Goal: Transaction & Acquisition: Download file/media

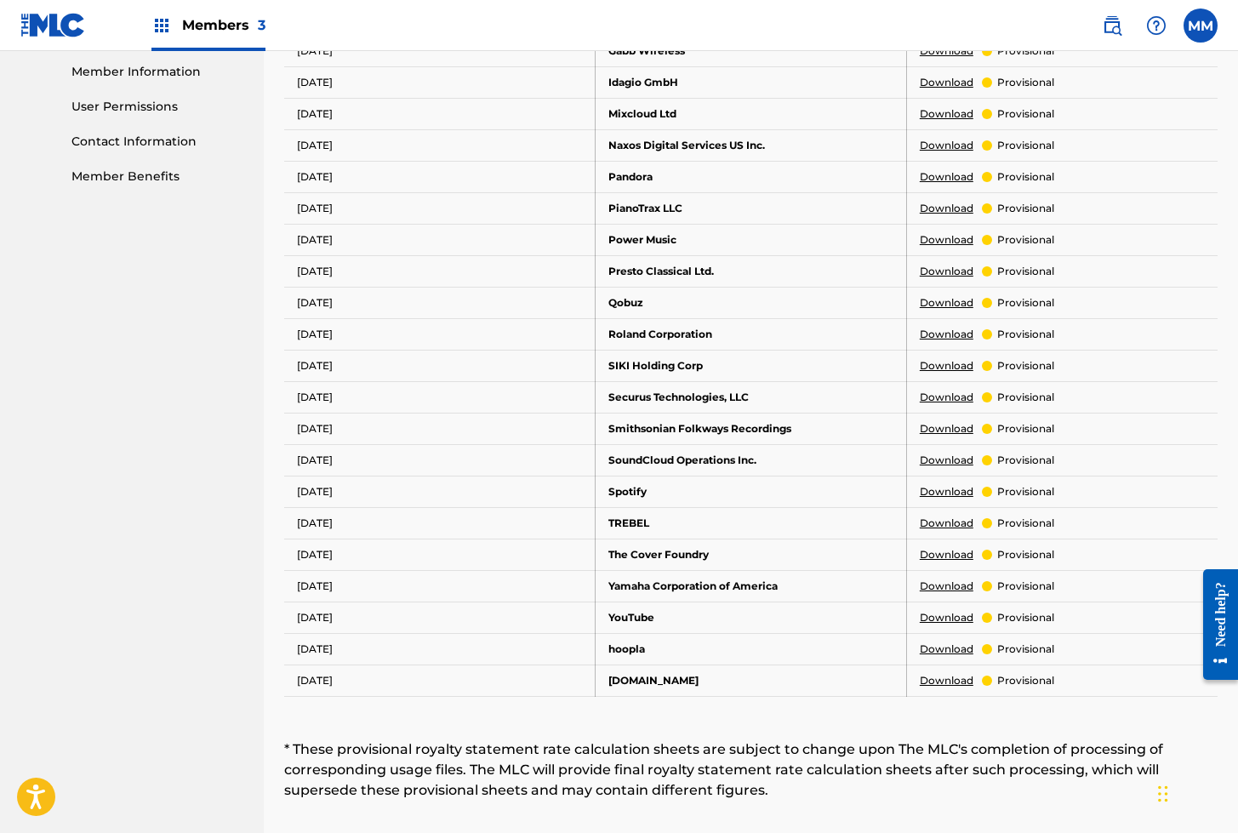
scroll to position [771, 0]
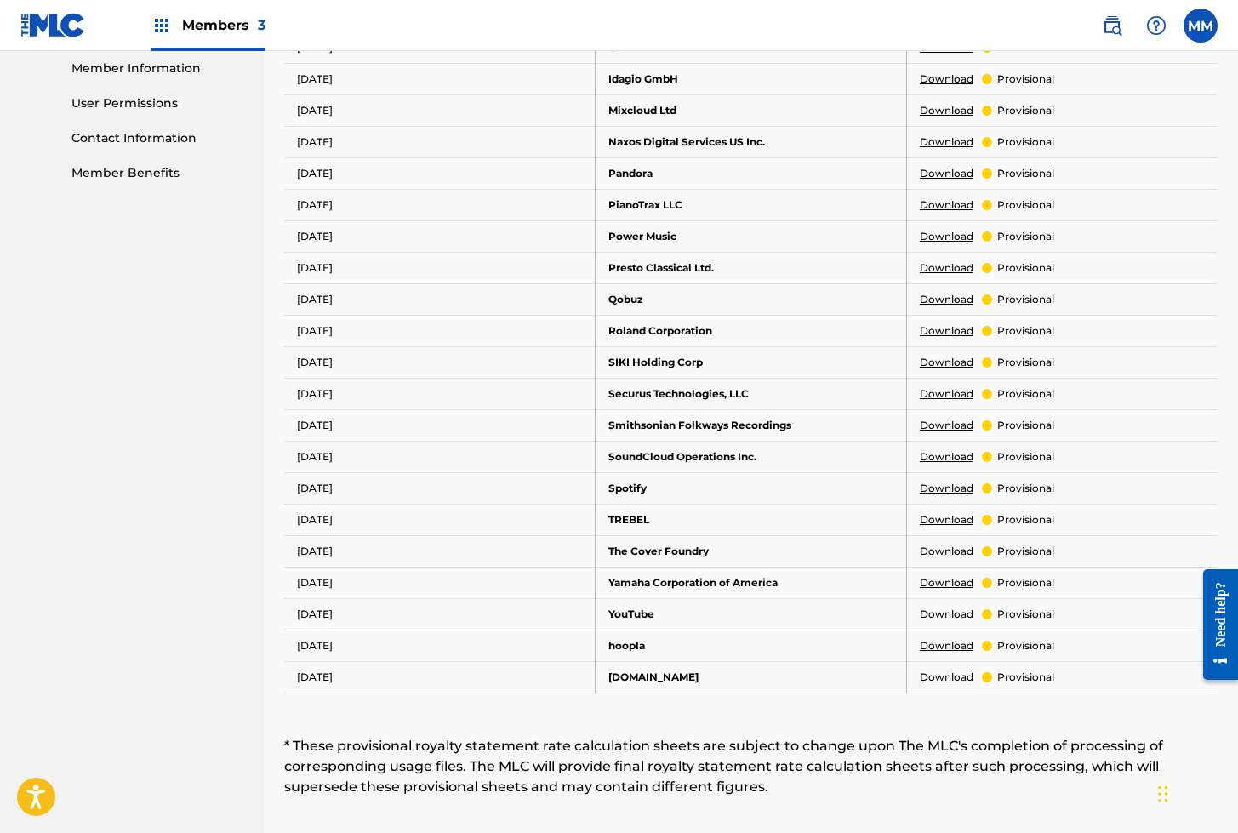
click at [935, 449] on link "Download" at bounding box center [947, 456] width 54 height 15
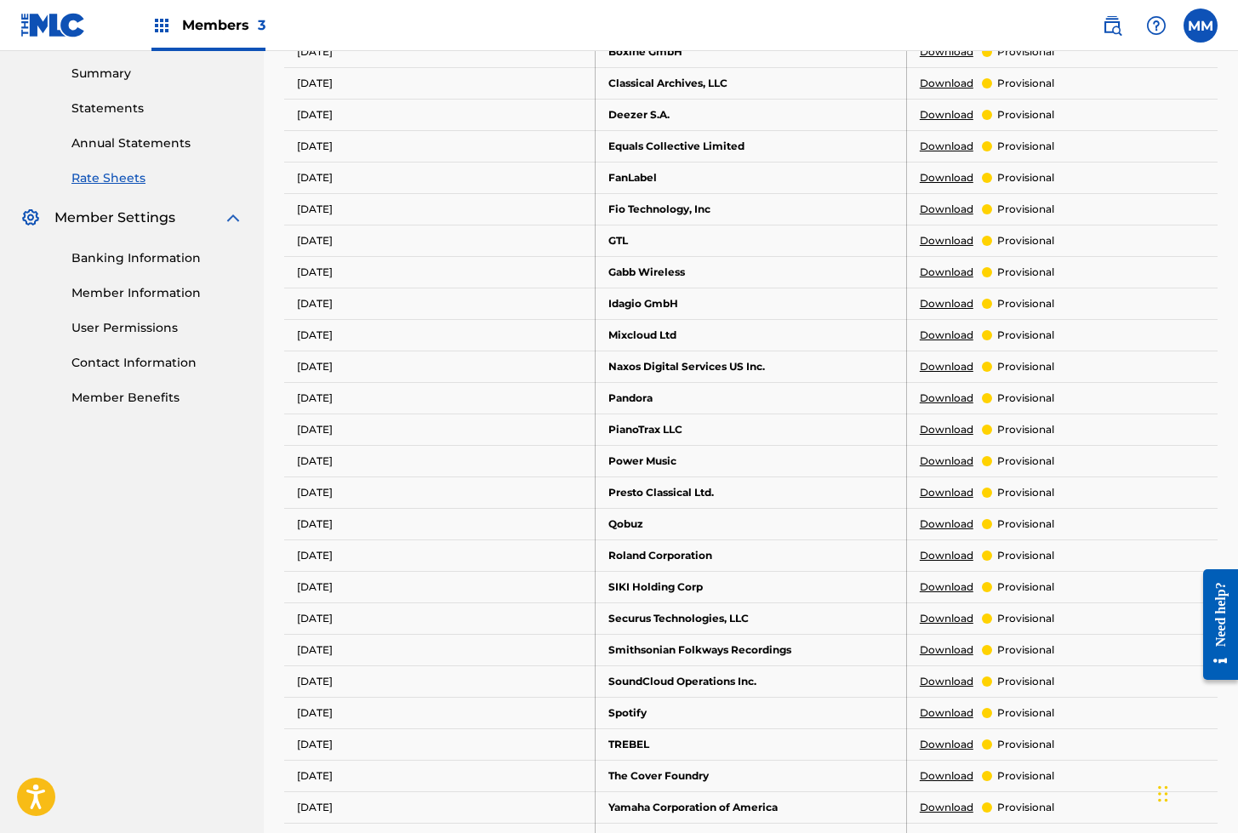
scroll to position [544, 0]
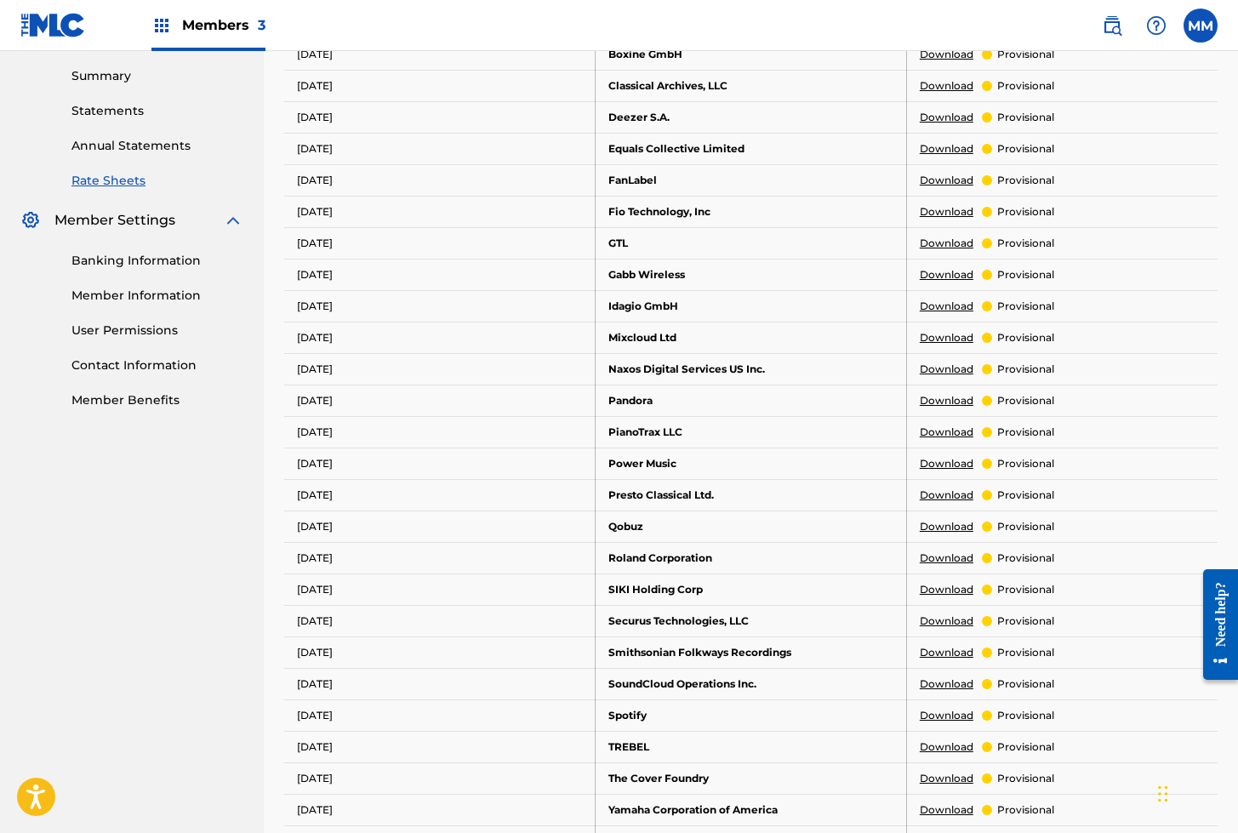
click at [951, 393] on link "Download" at bounding box center [947, 400] width 54 height 15
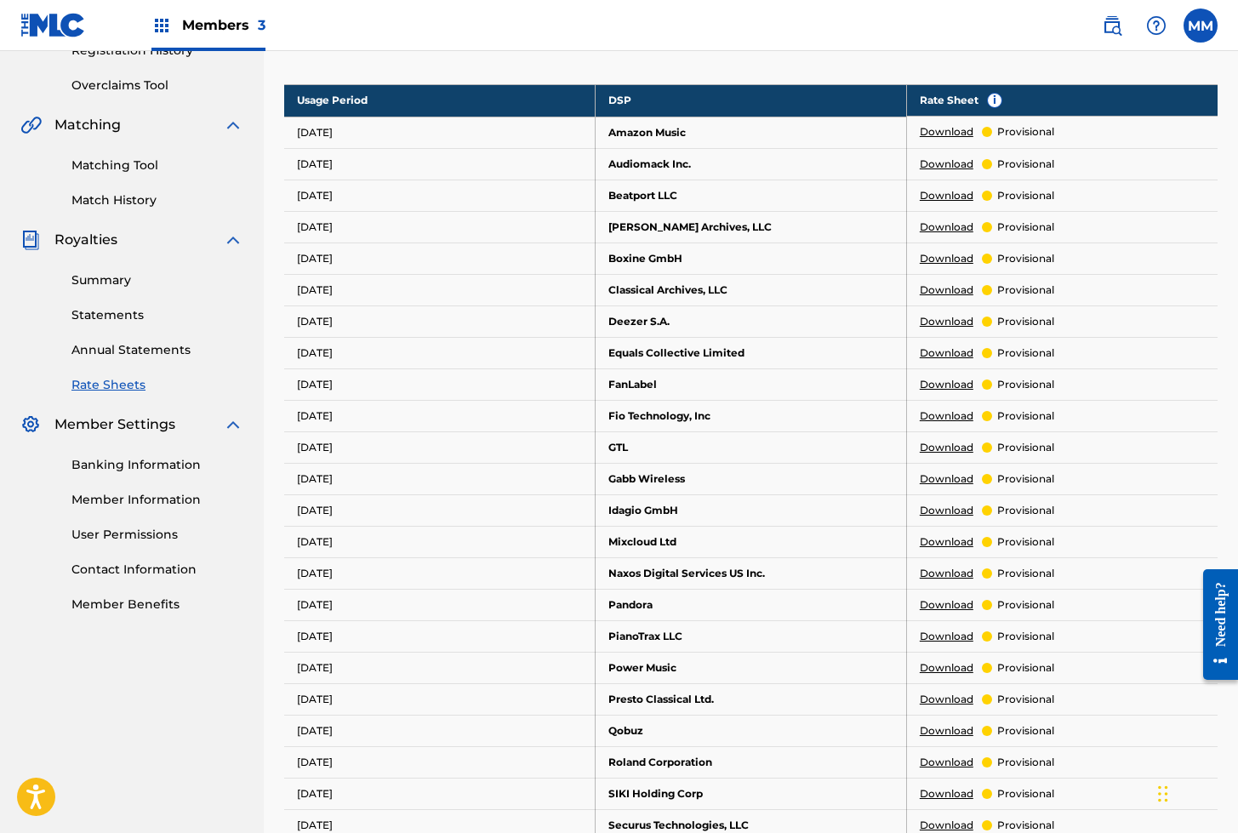
scroll to position [333, 0]
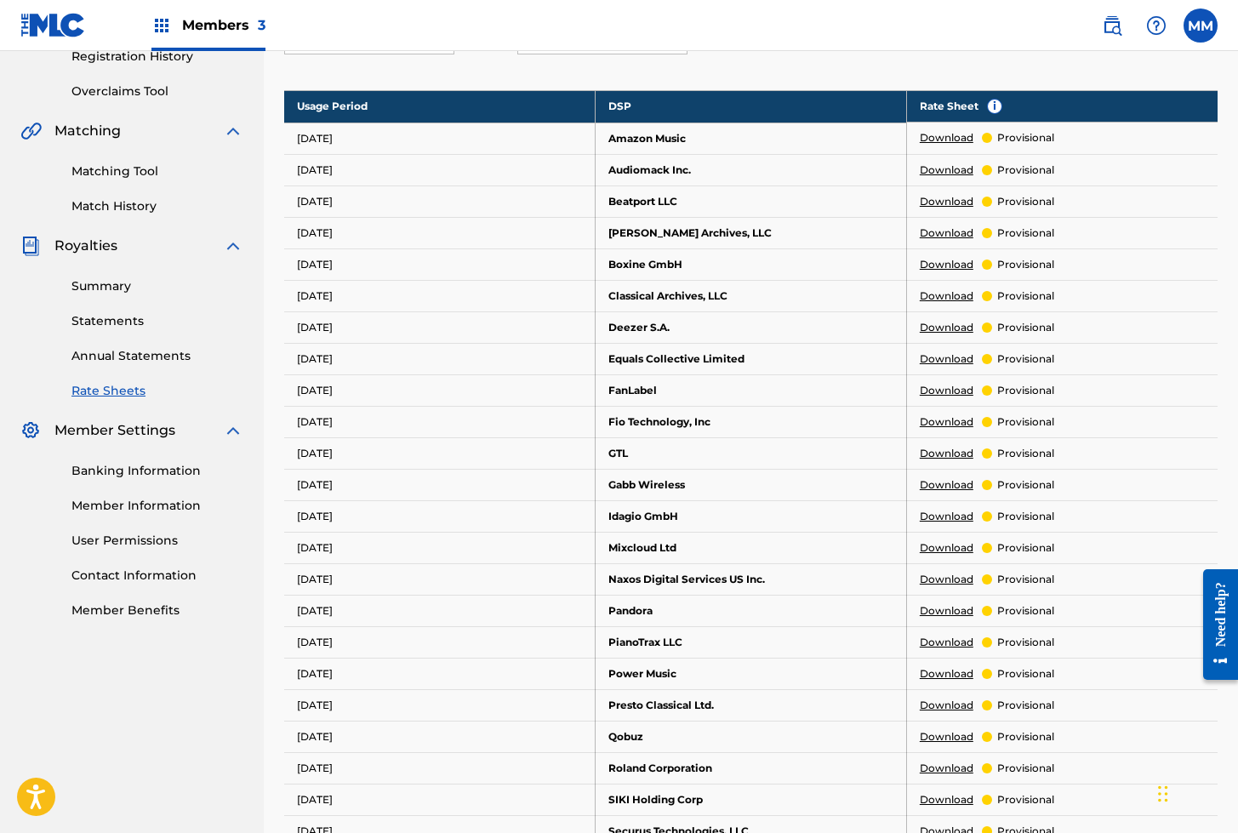
click at [954, 130] on link "Download" at bounding box center [947, 137] width 54 height 15
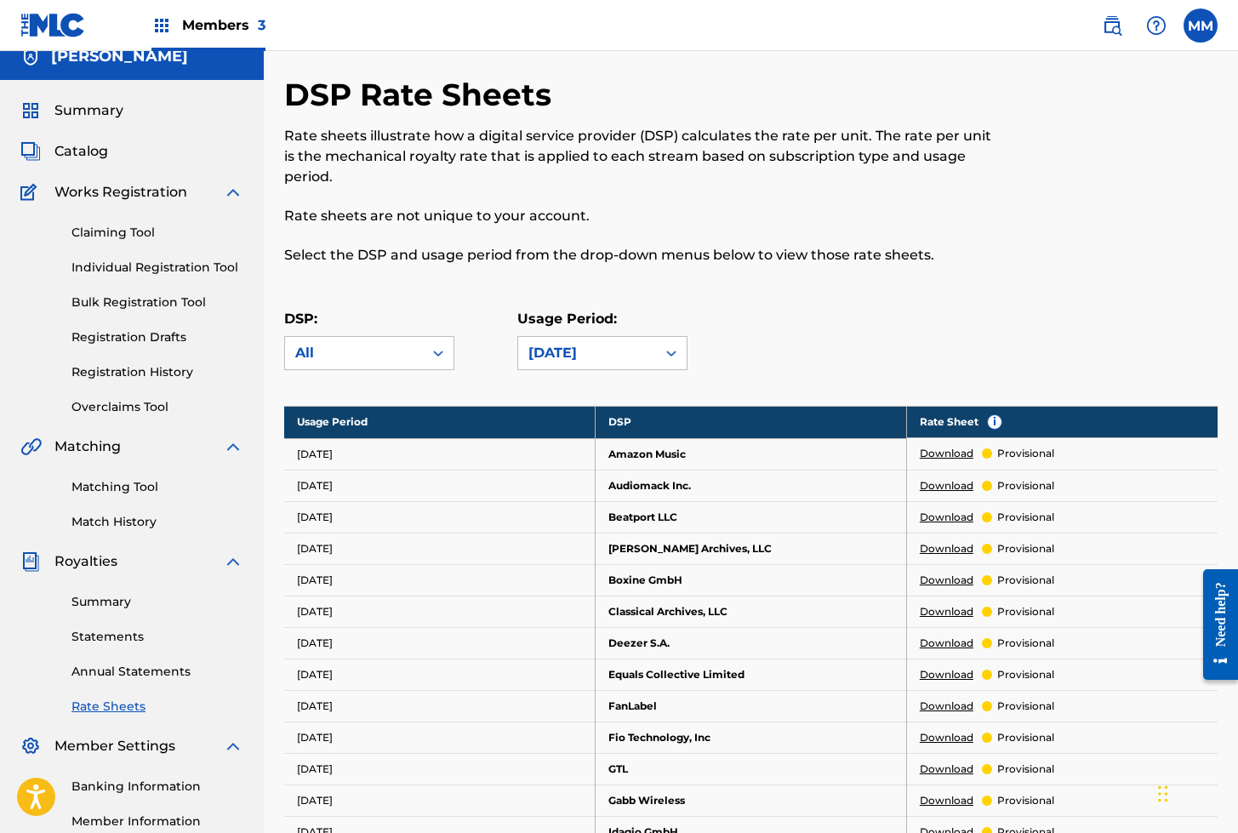
scroll to position [0, 0]
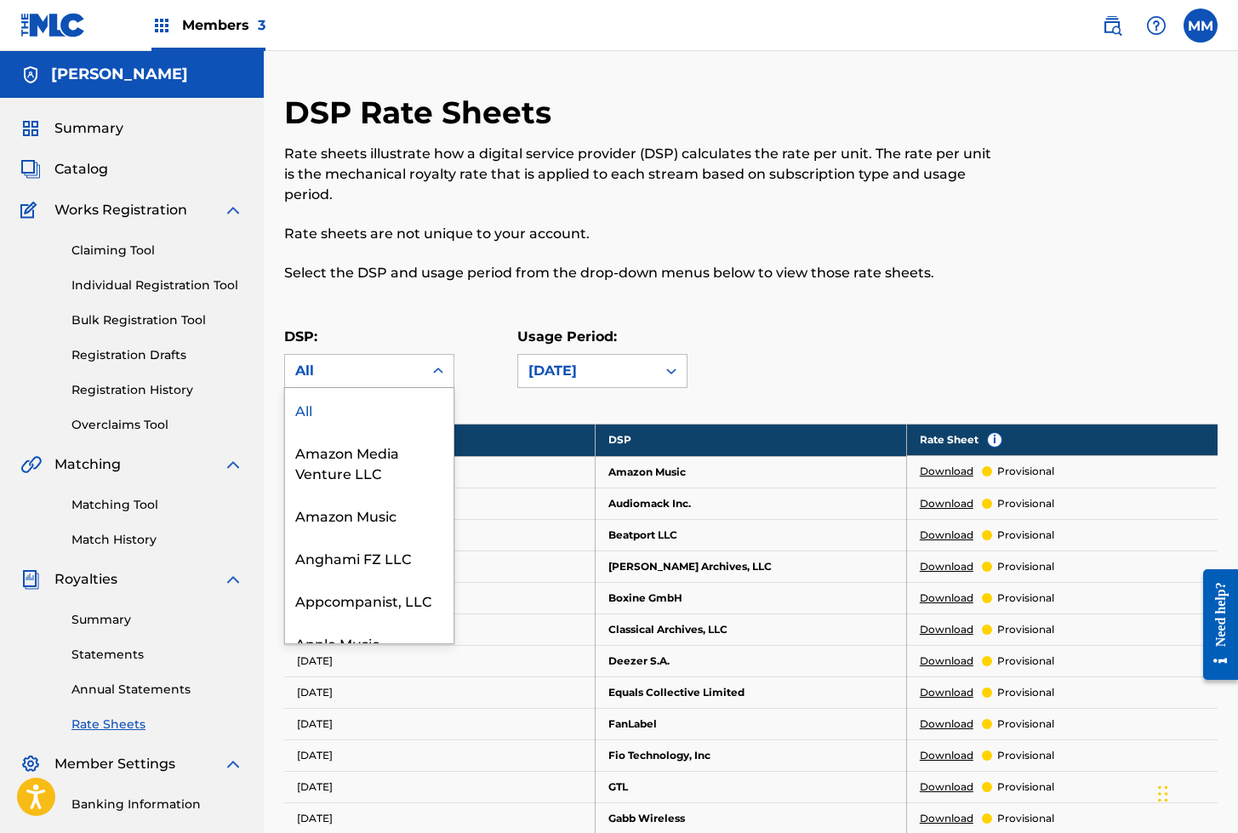
click at [338, 361] on div "All" at bounding box center [353, 371] width 117 height 20
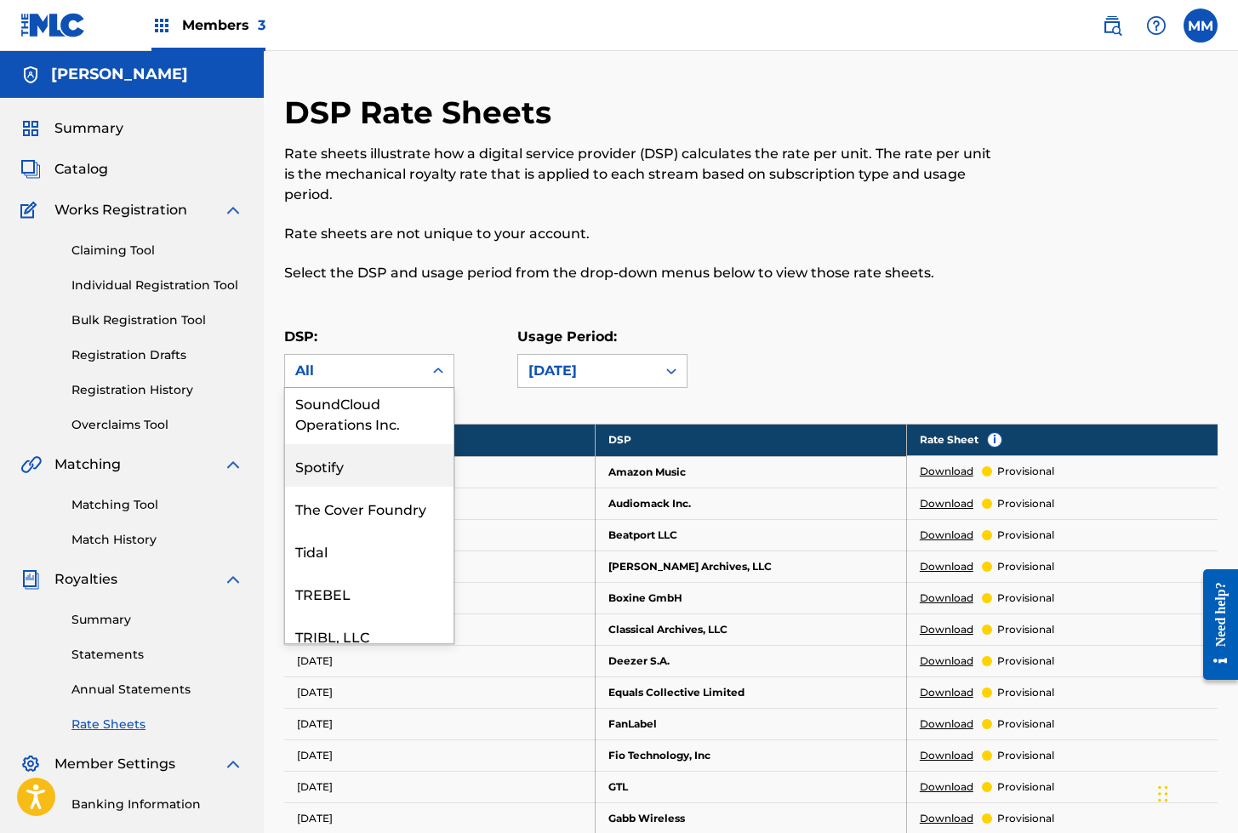
scroll to position [2795, 0]
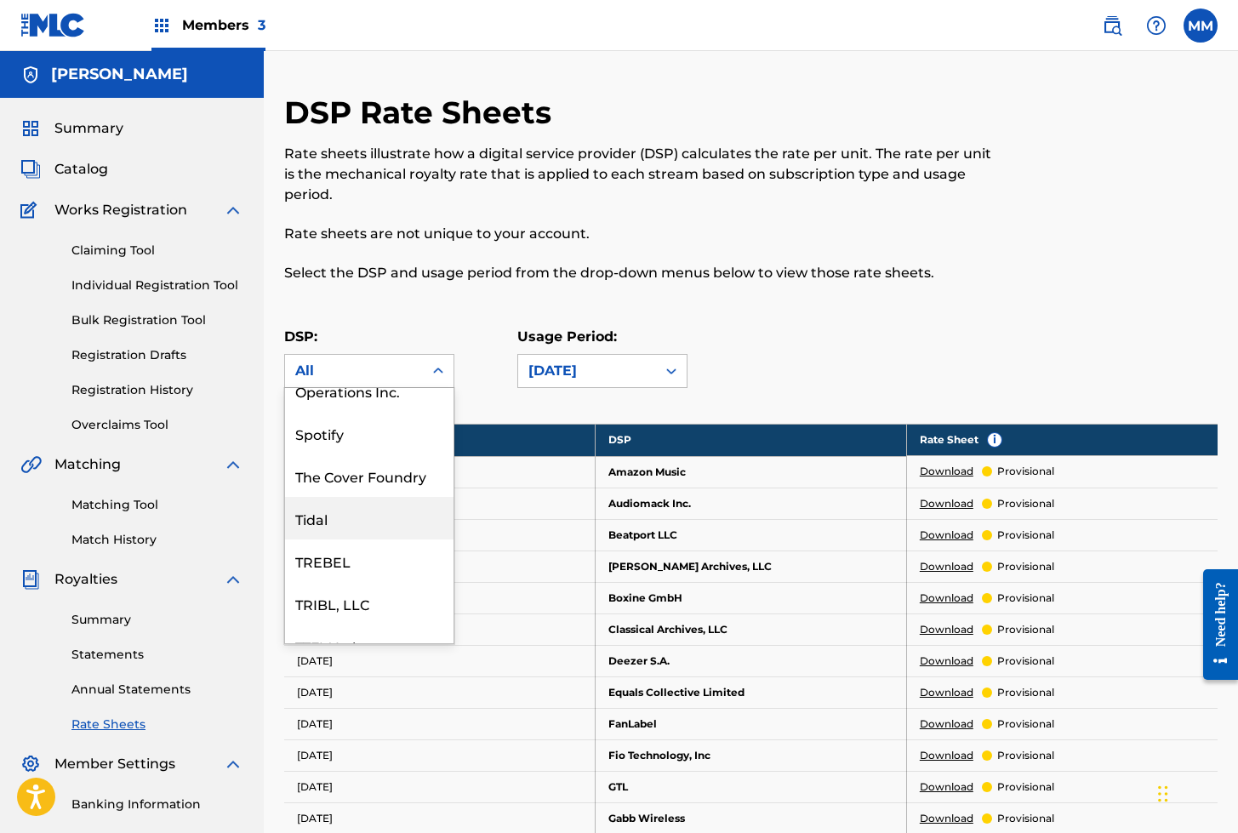
click at [321, 501] on div "Tidal" at bounding box center [369, 518] width 168 height 43
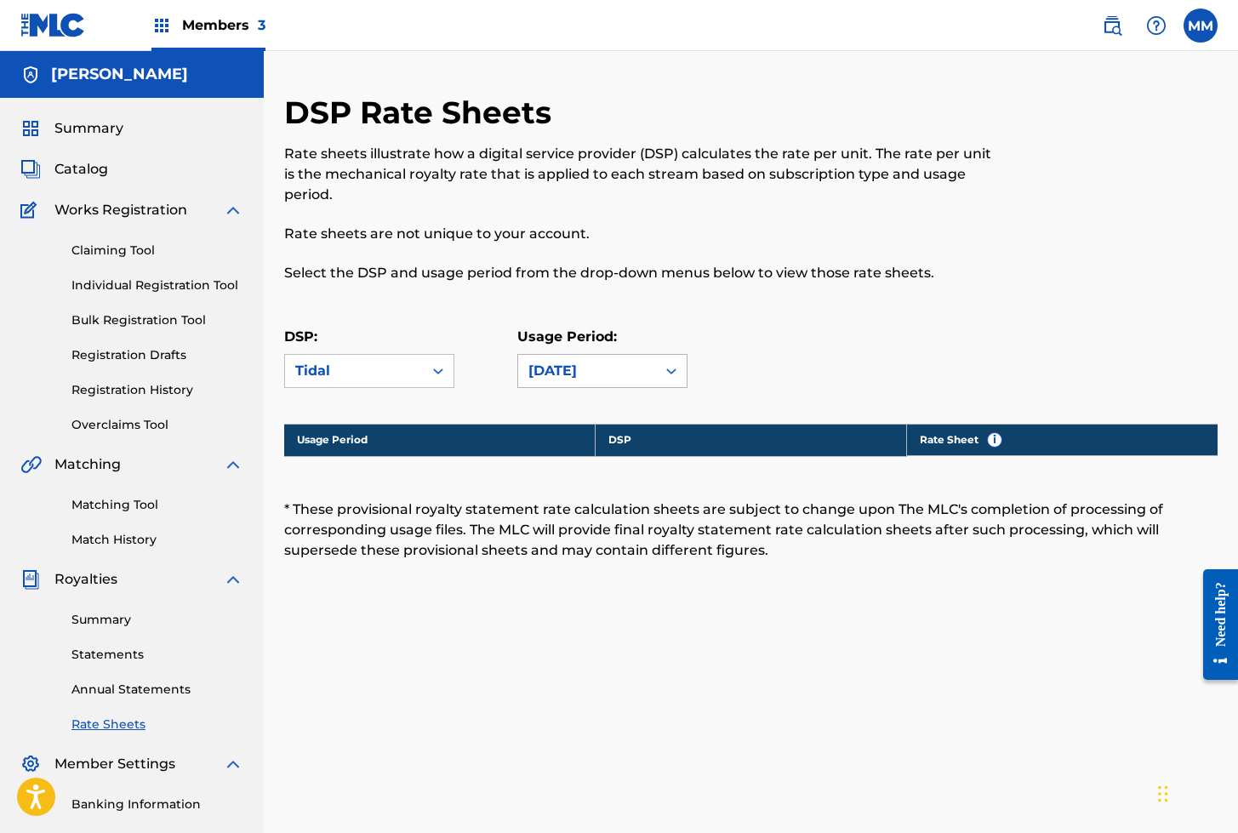
click at [578, 361] on div "June 2025" at bounding box center [586, 371] width 117 height 20
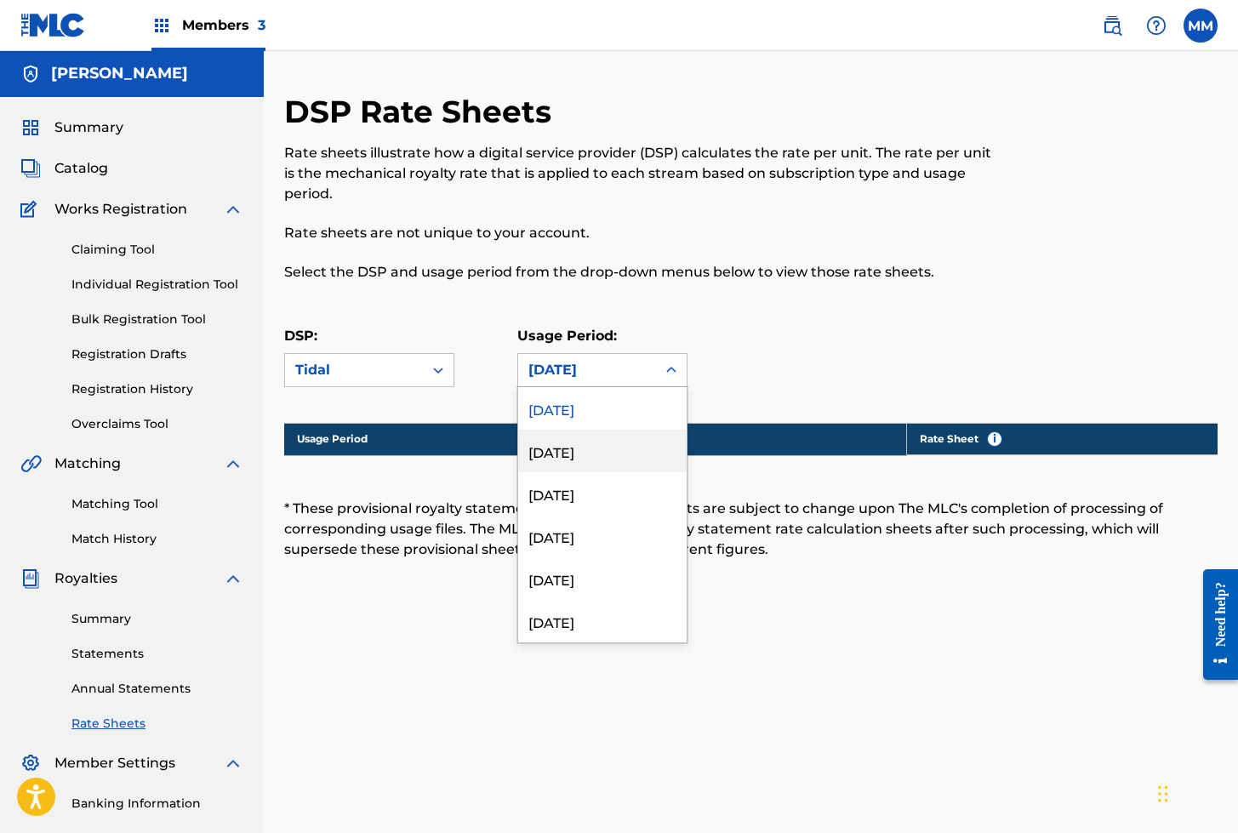
scroll to position [3, 0]
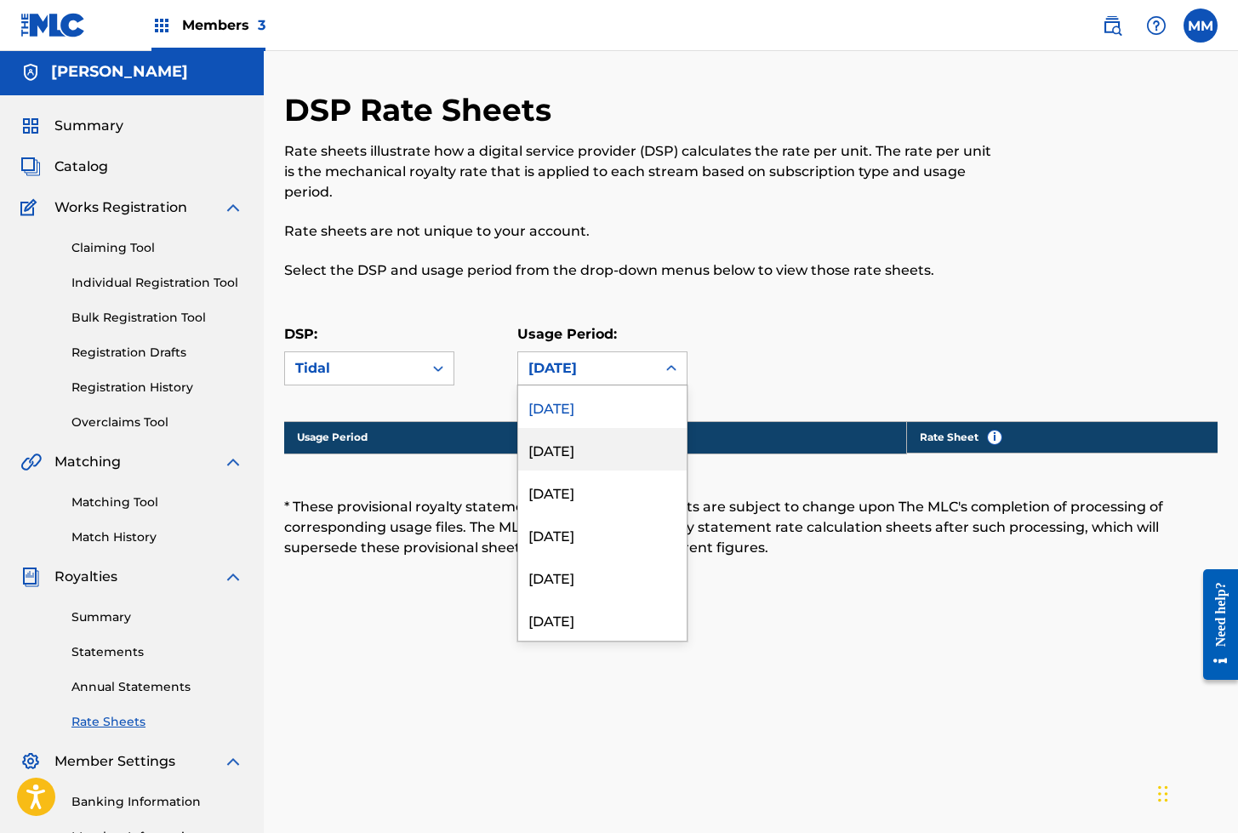
click at [557, 428] on div "May 2025" at bounding box center [602, 449] width 168 height 43
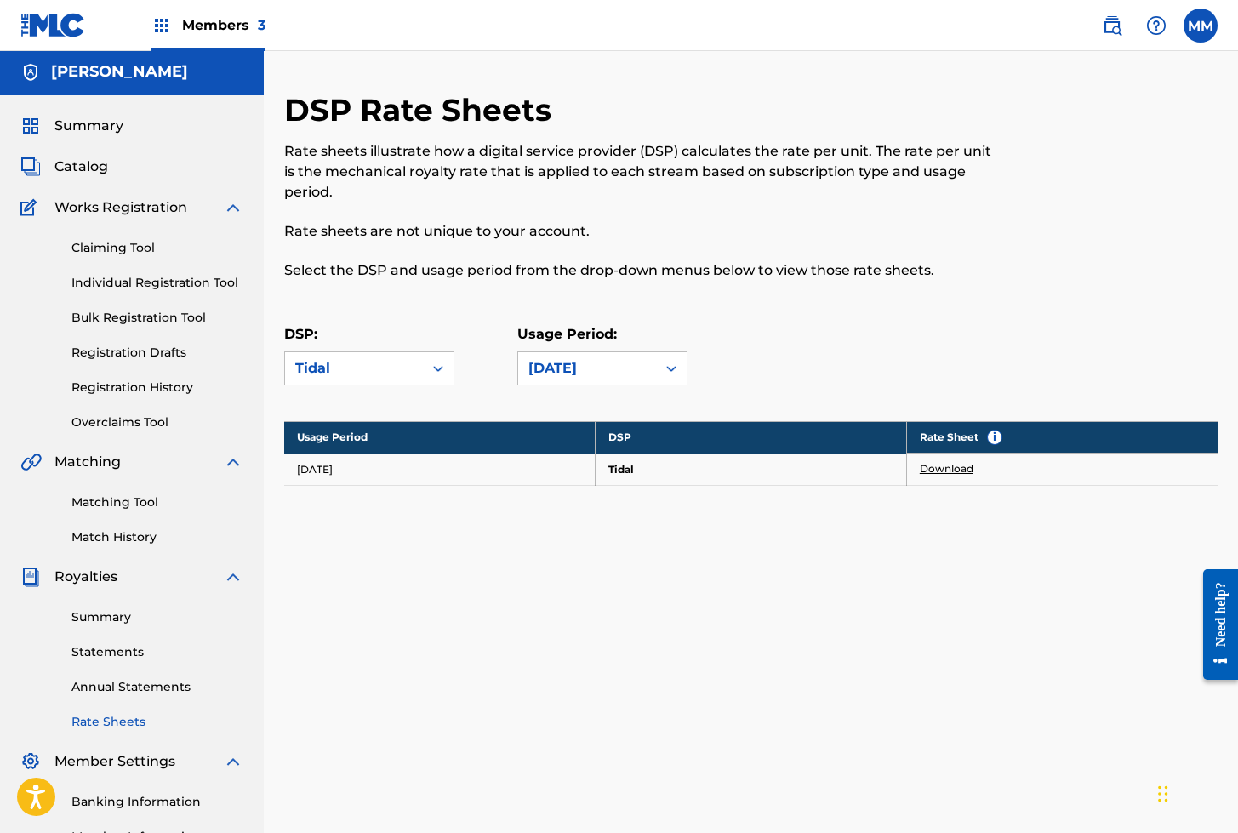
click at [957, 461] on link "Download" at bounding box center [947, 468] width 54 height 15
click at [83, 122] on span "Summary" at bounding box center [88, 126] width 69 height 20
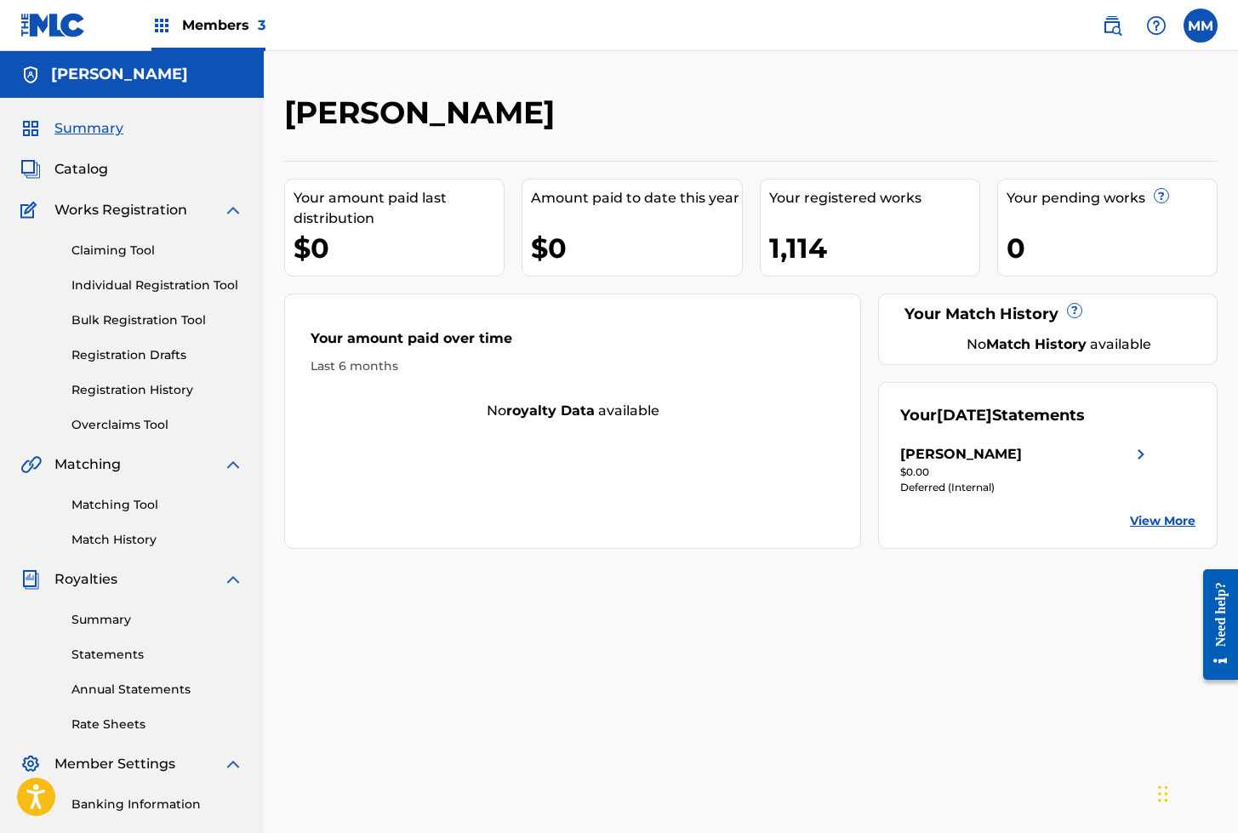
click at [1146, 452] on img at bounding box center [1140, 454] width 20 height 20
click at [105, 653] on link "Statements" at bounding box center [157, 655] width 172 height 18
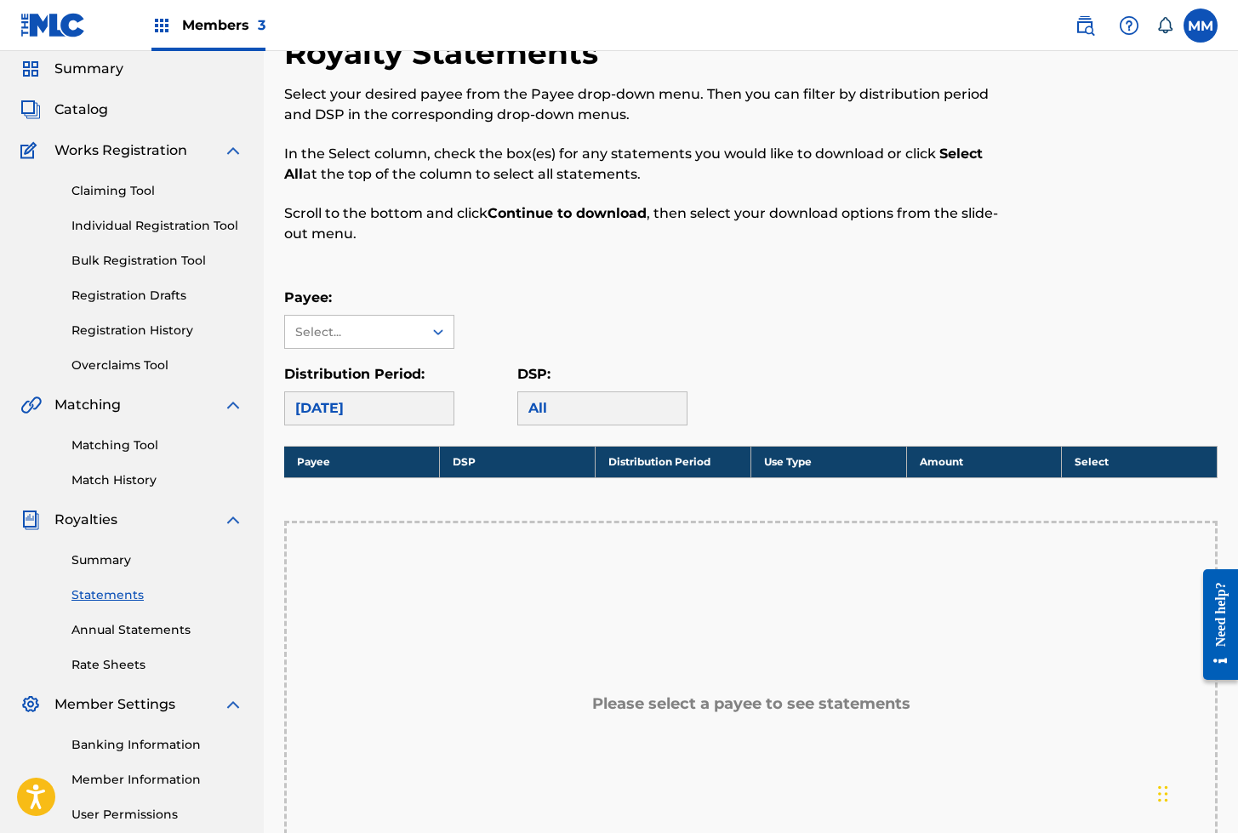
scroll to position [65, 0]
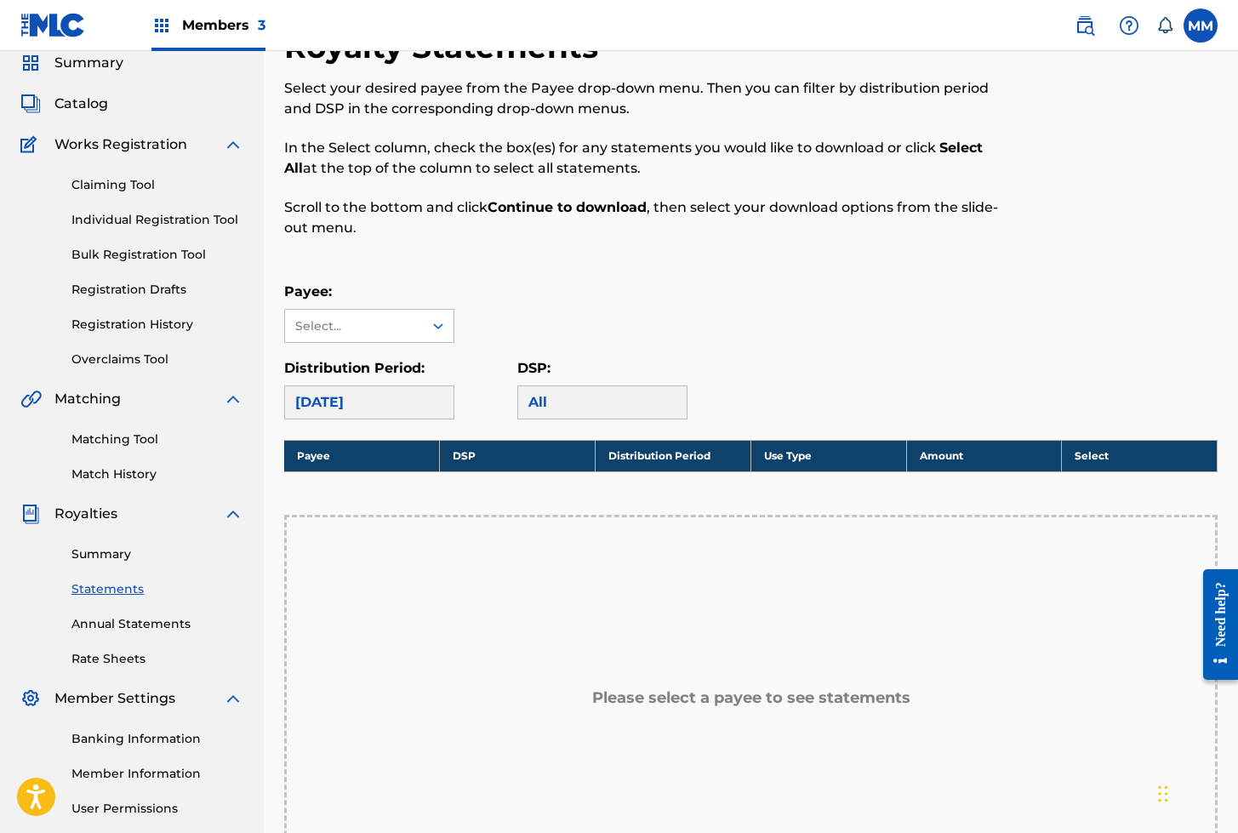
click at [351, 395] on div "[DATE]" at bounding box center [369, 402] width 170 height 34
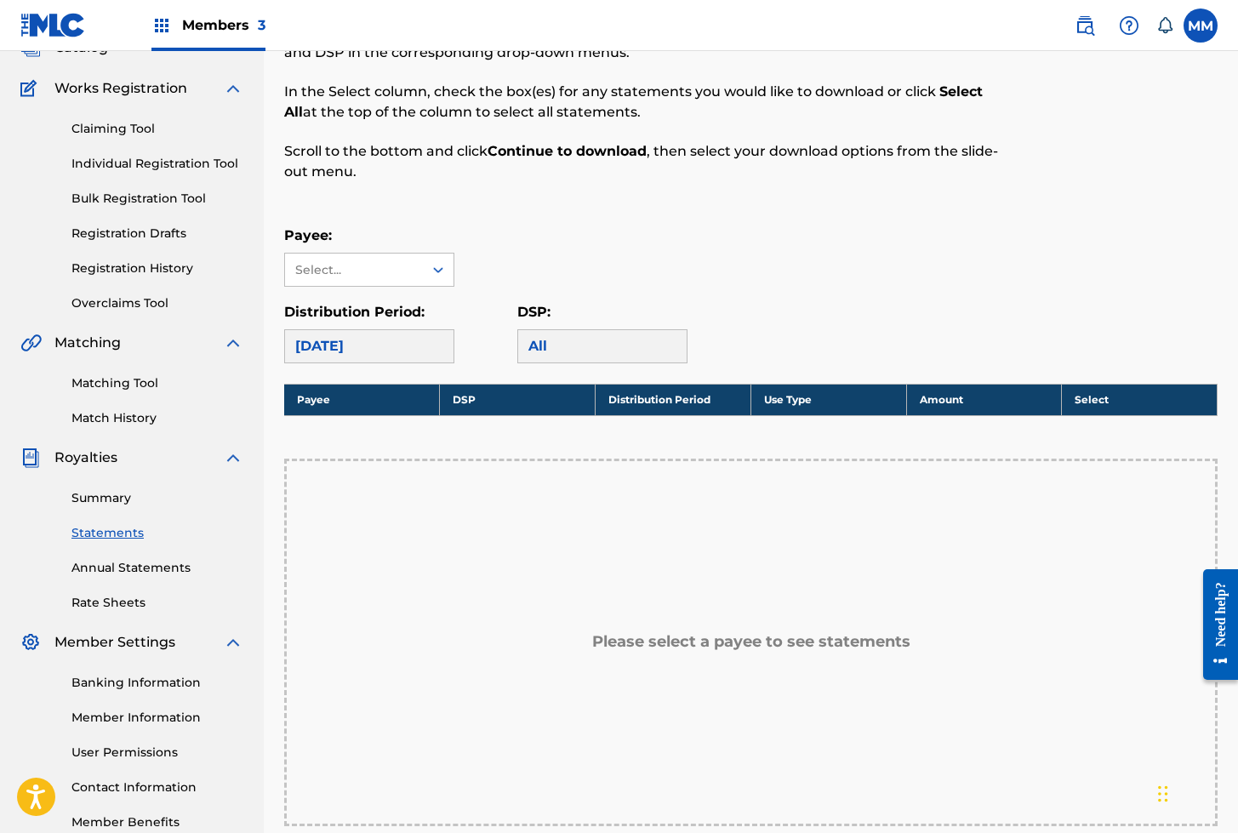
scroll to position [128, 0]
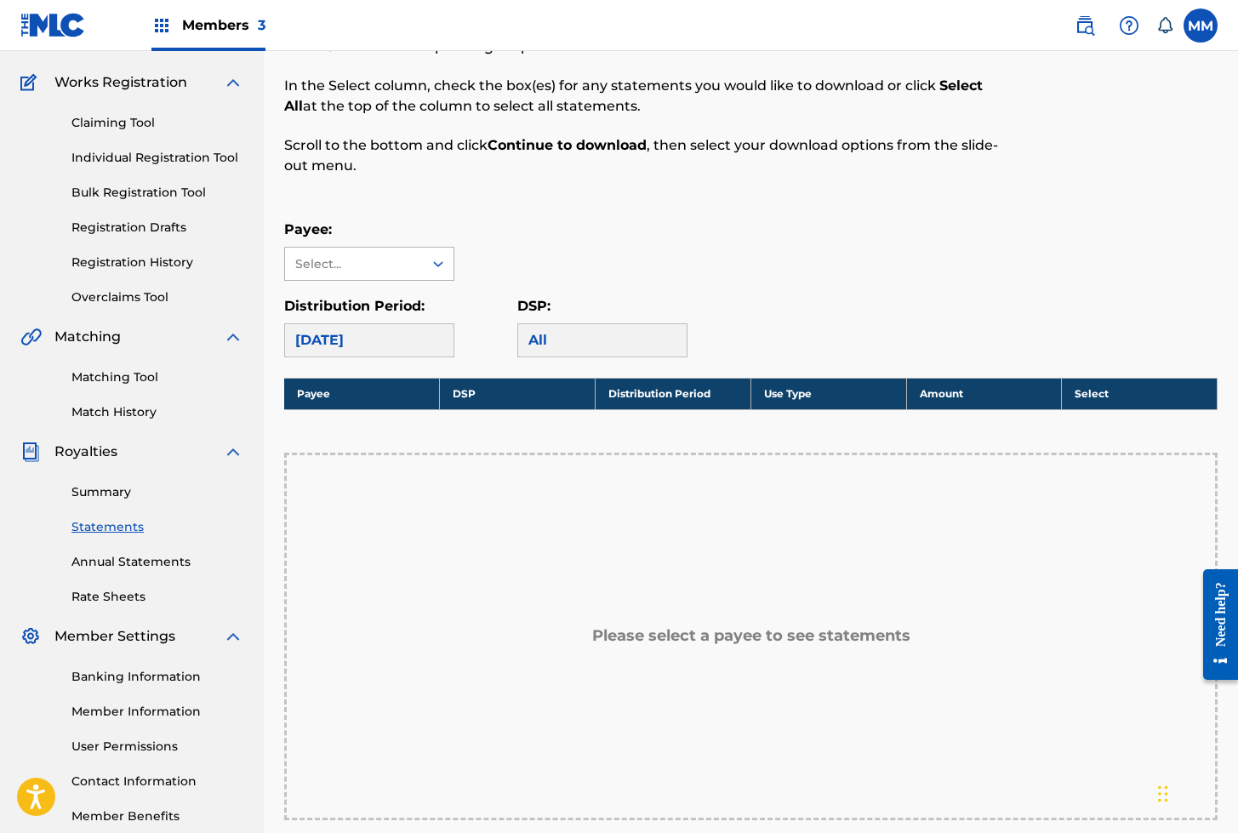
click at [359, 262] on div "Select..." at bounding box center [353, 264] width 116 height 18
click at [345, 296] on div "[PERSON_NAME]" at bounding box center [369, 302] width 168 height 43
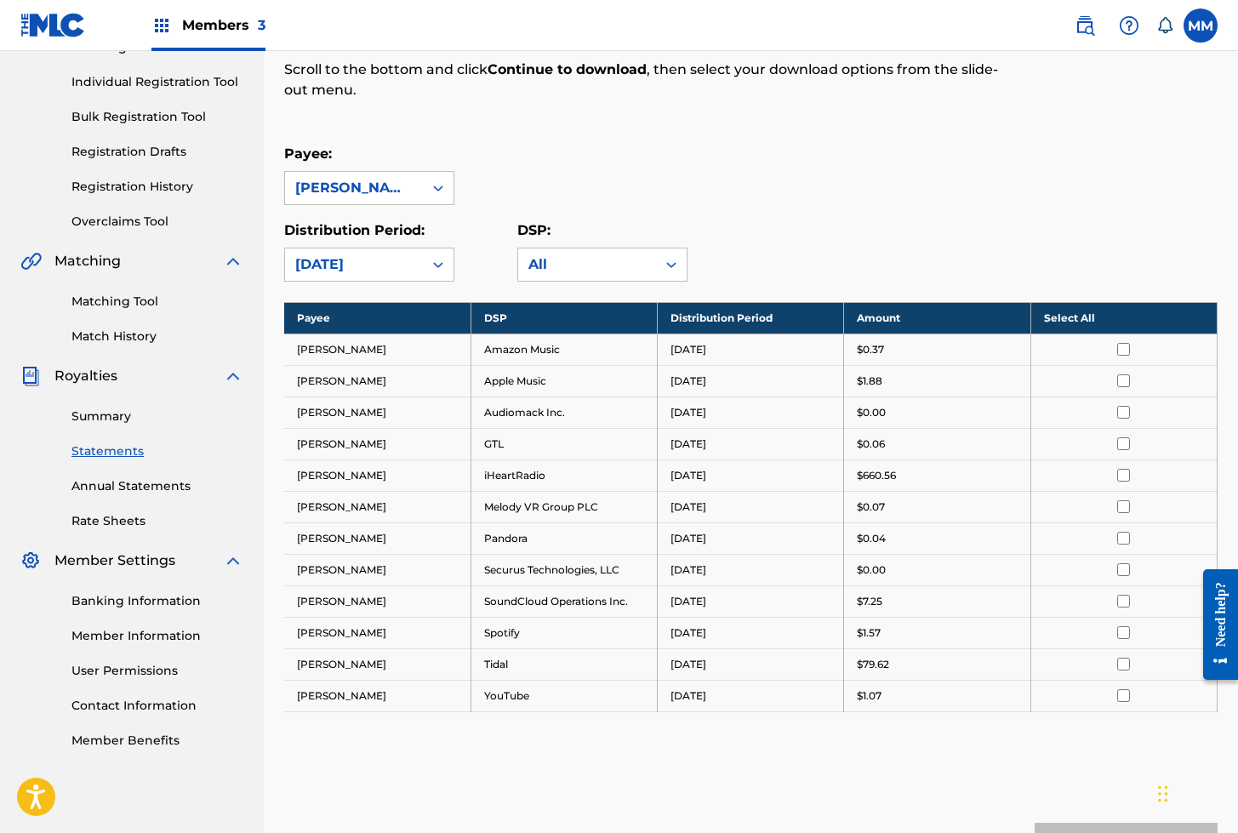
scroll to position [204, 0]
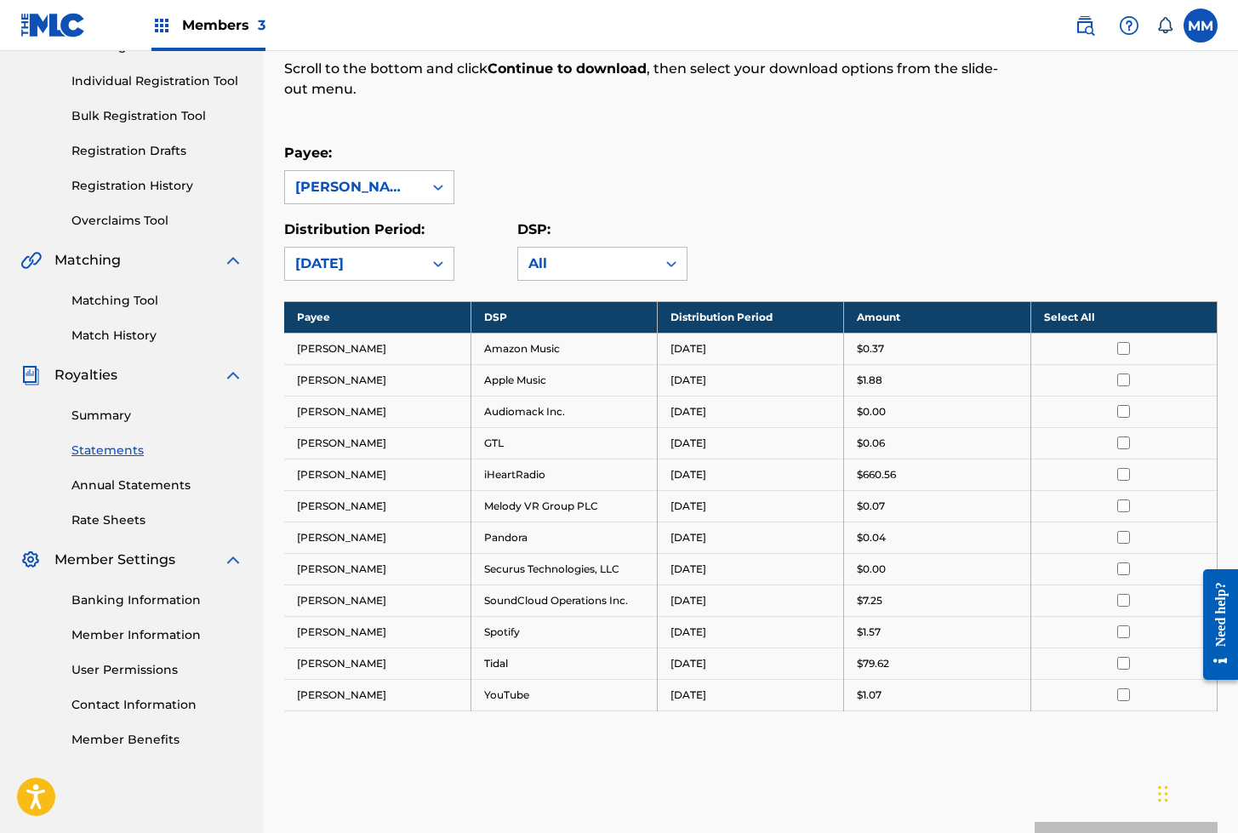
click at [100, 419] on link "Summary" at bounding box center [157, 416] width 172 height 18
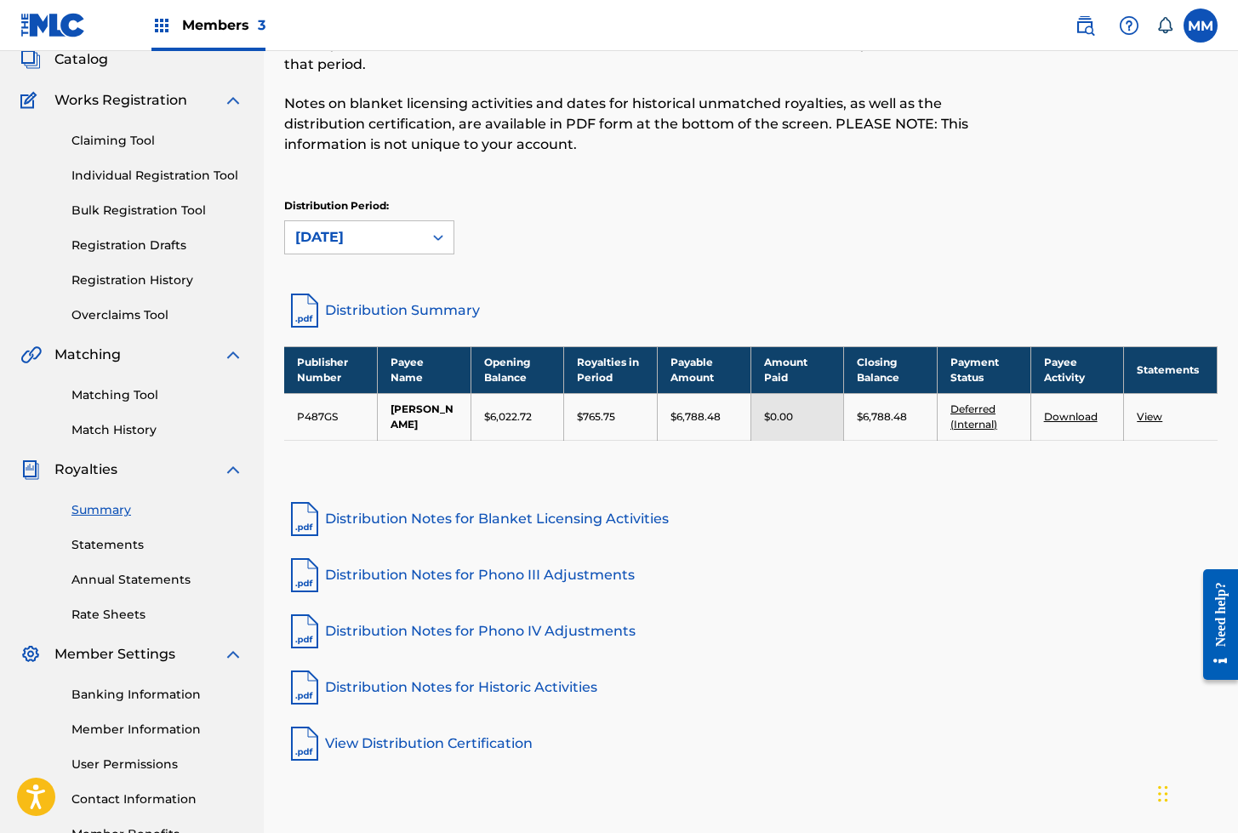
scroll to position [128, 0]
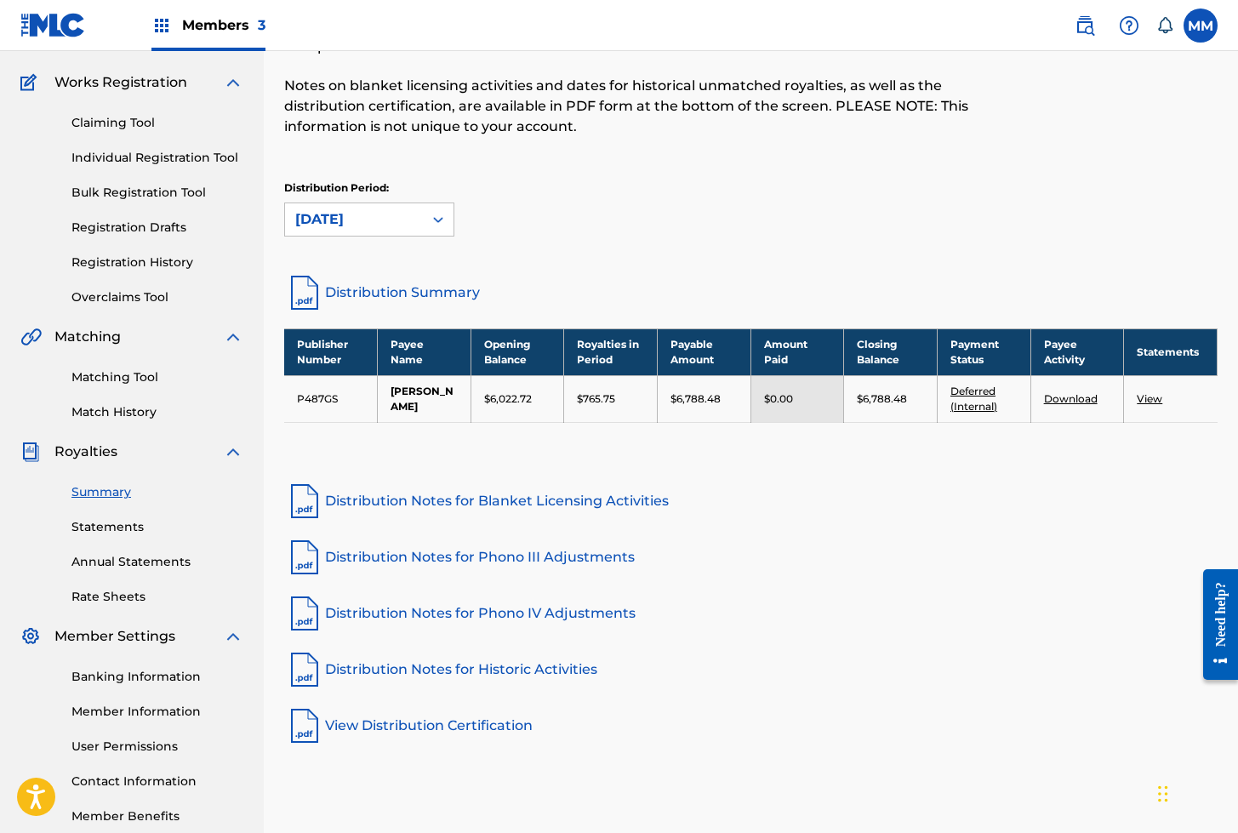
click at [1150, 395] on link "View" at bounding box center [1149, 398] width 26 height 13
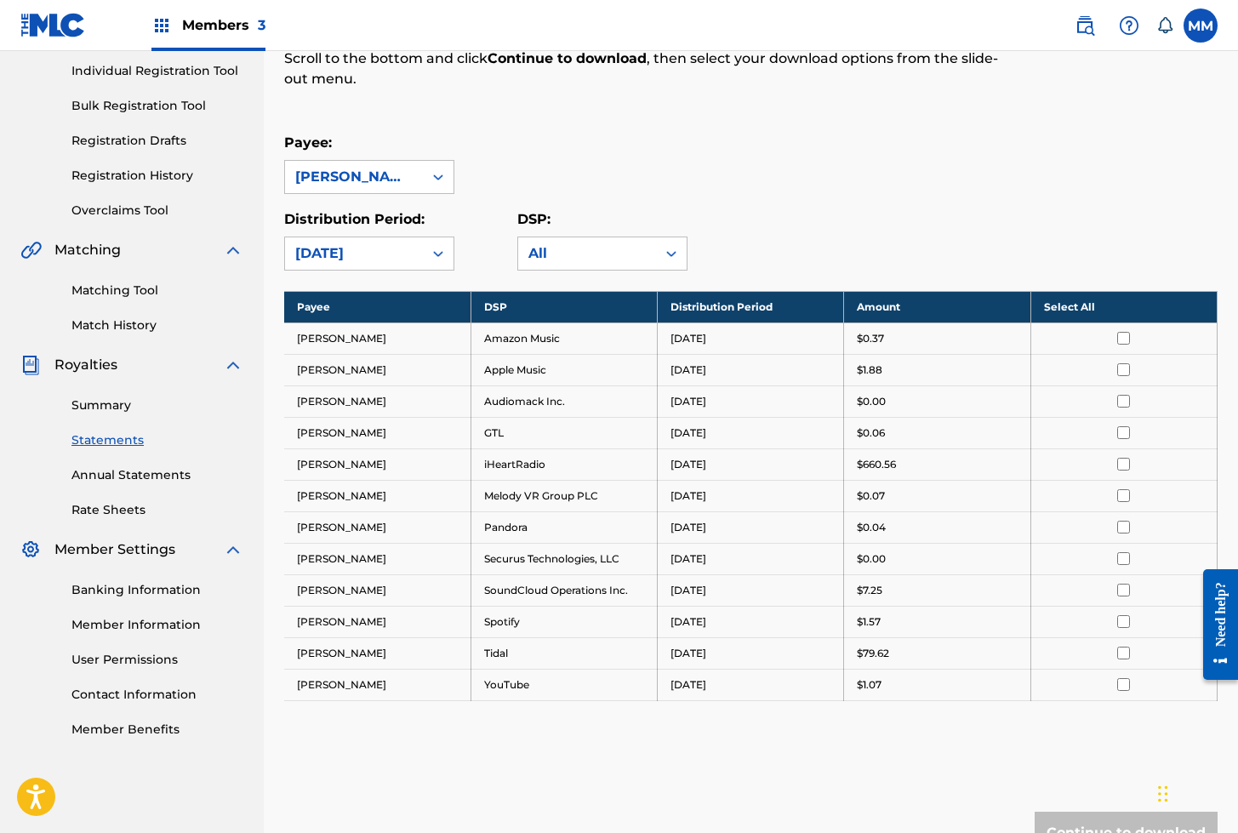
scroll to position [206, 0]
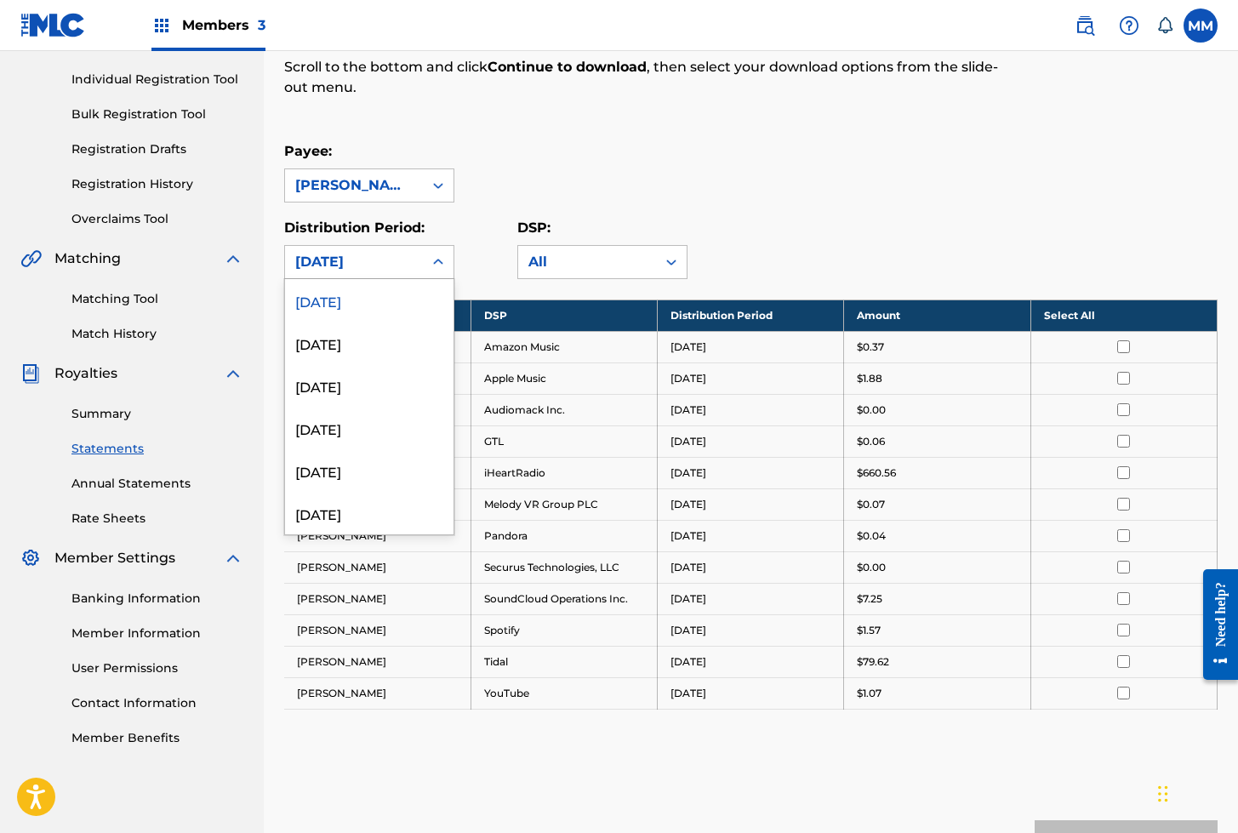
click at [347, 259] on div "[DATE]" at bounding box center [353, 262] width 117 height 20
click at [335, 340] on div "July 2025" at bounding box center [369, 343] width 168 height 43
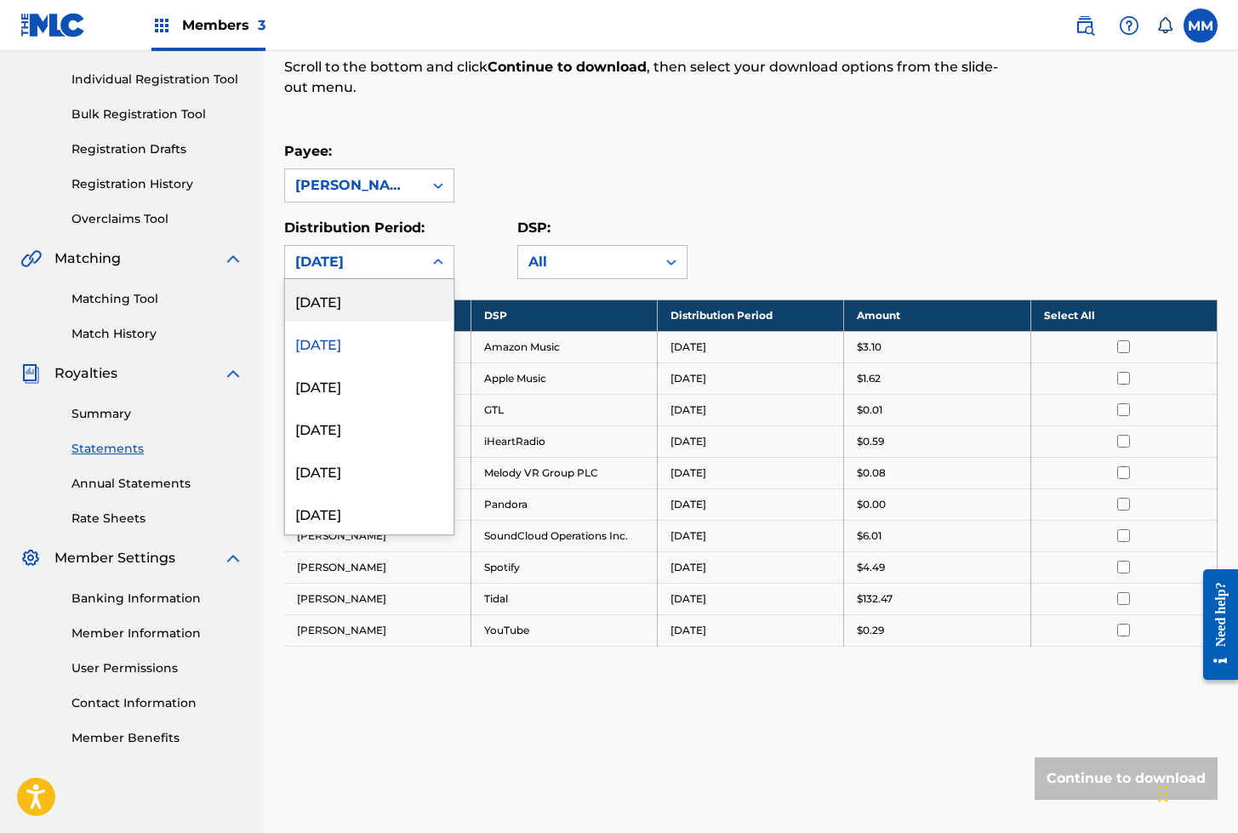
click at [350, 268] on div "July 2025" at bounding box center [353, 262] width 117 height 20
click at [328, 384] on div "June 2025" at bounding box center [369, 385] width 168 height 43
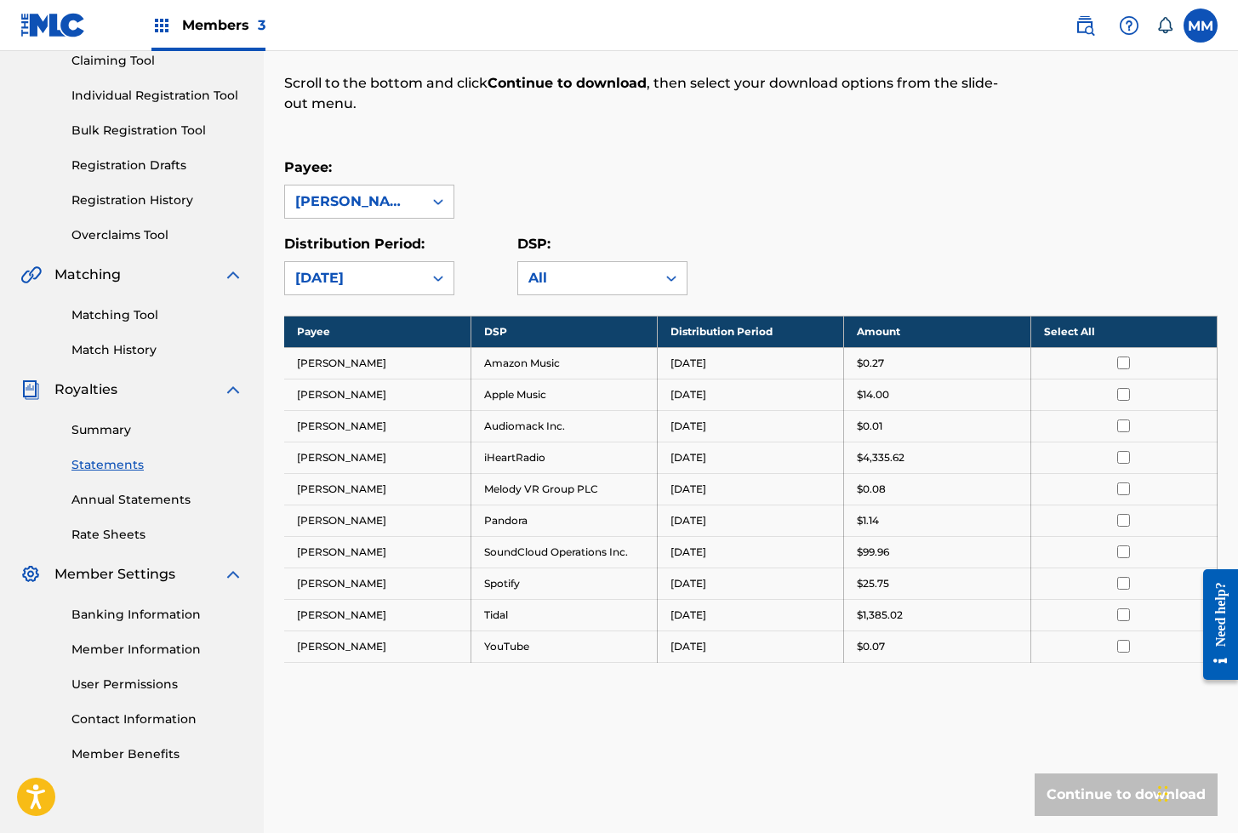
scroll to position [0, 0]
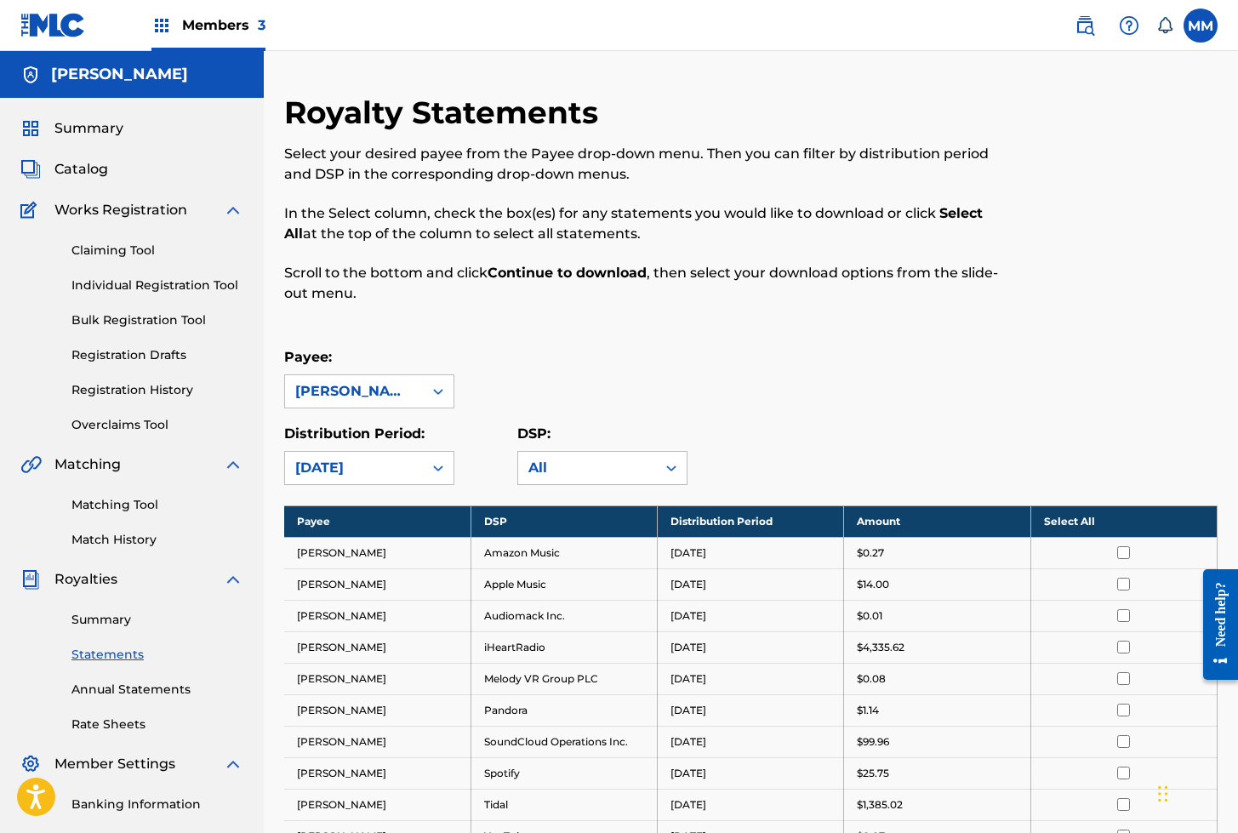
click at [337, 463] on div "June 2025" at bounding box center [353, 468] width 117 height 20
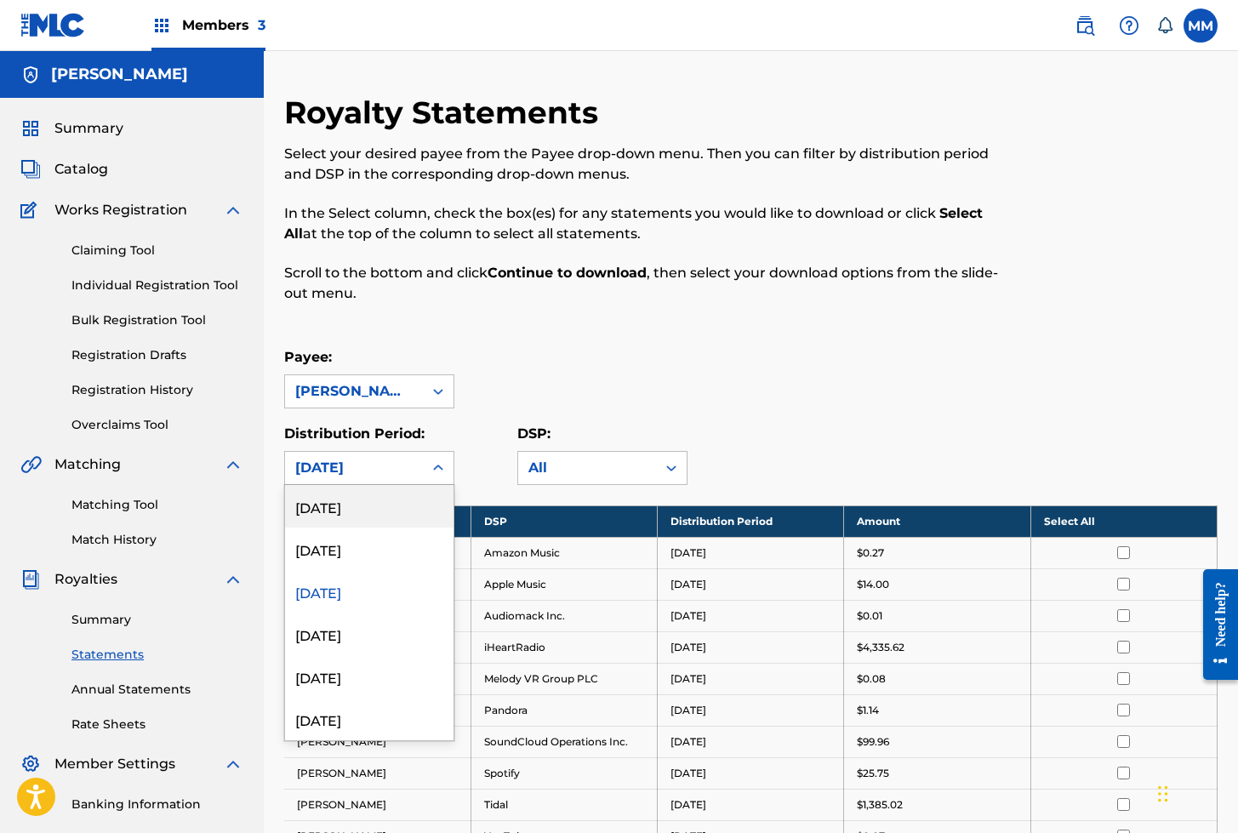
click at [326, 513] on div "[DATE]" at bounding box center [369, 506] width 168 height 43
